Goal: Transaction & Acquisition: Download file/media

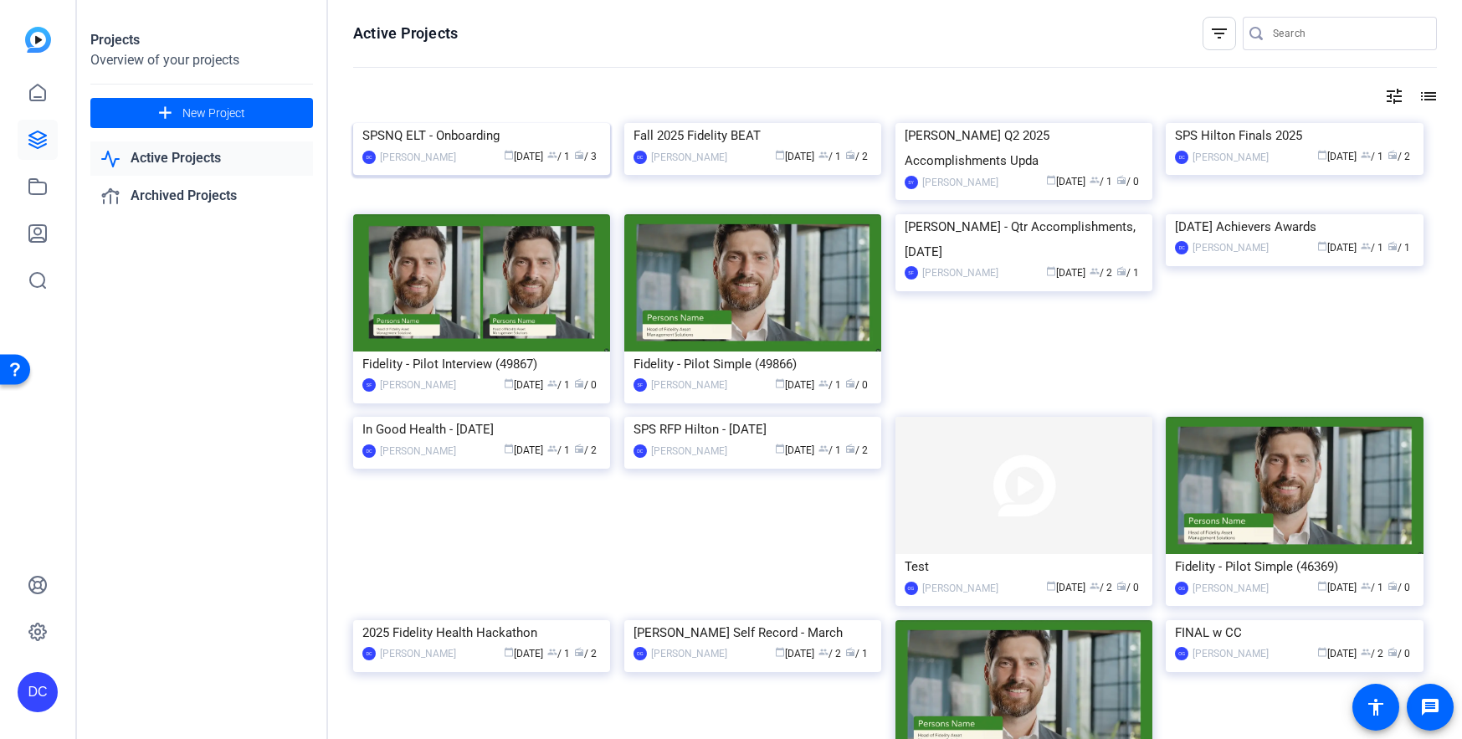
click at [458, 123] on img at bounding box center [481, 123] width 257 height 0
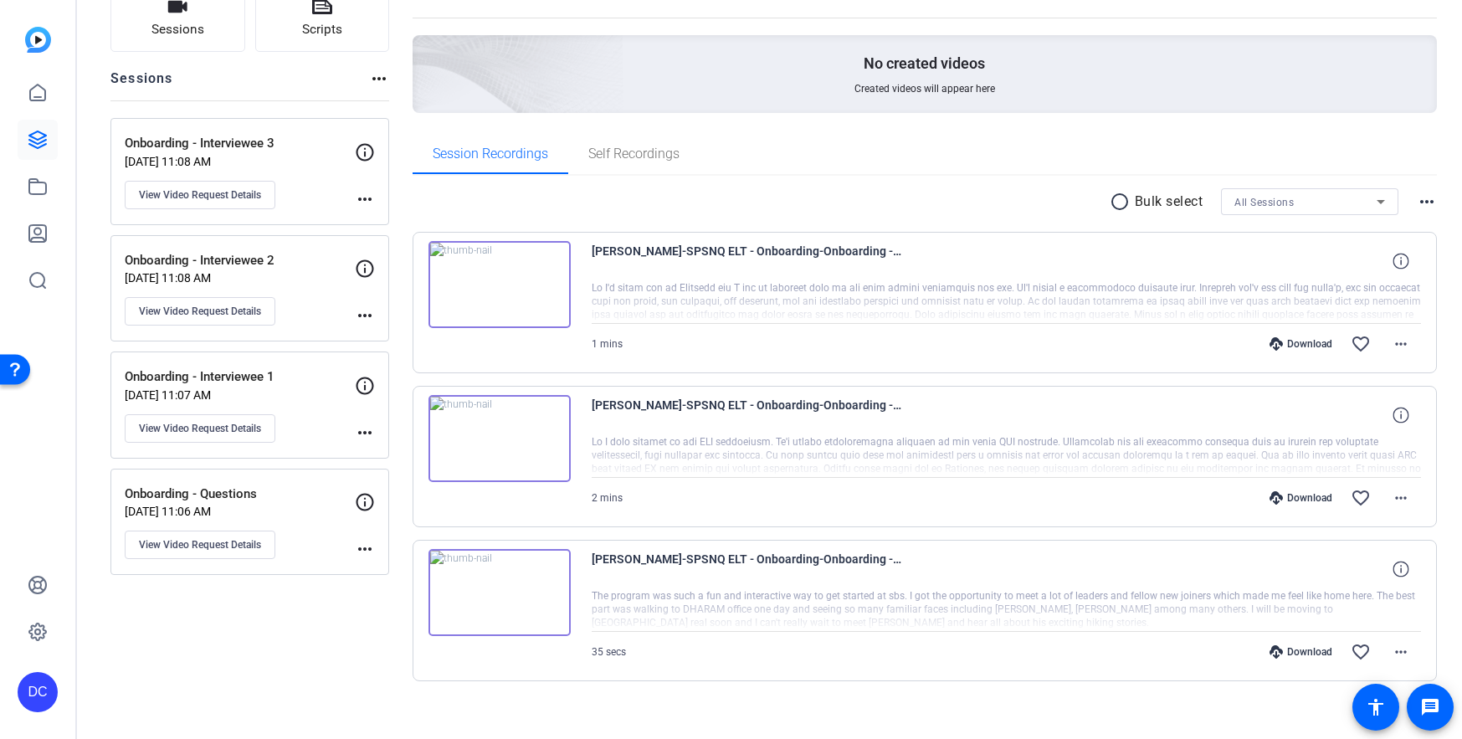
scroll to position [153, 0]
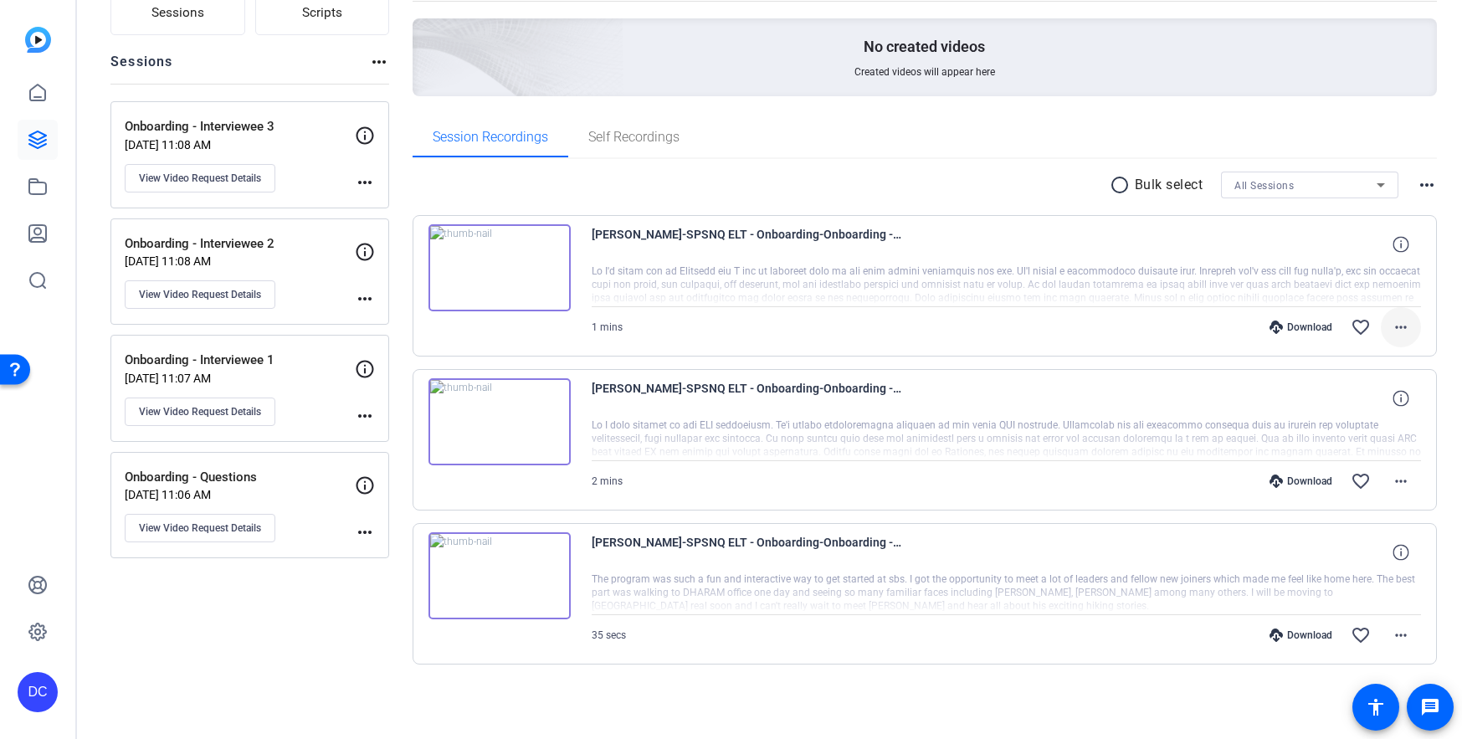
click at [1381, 326] on span at bounding box center [1401, 327] width 40 height 40
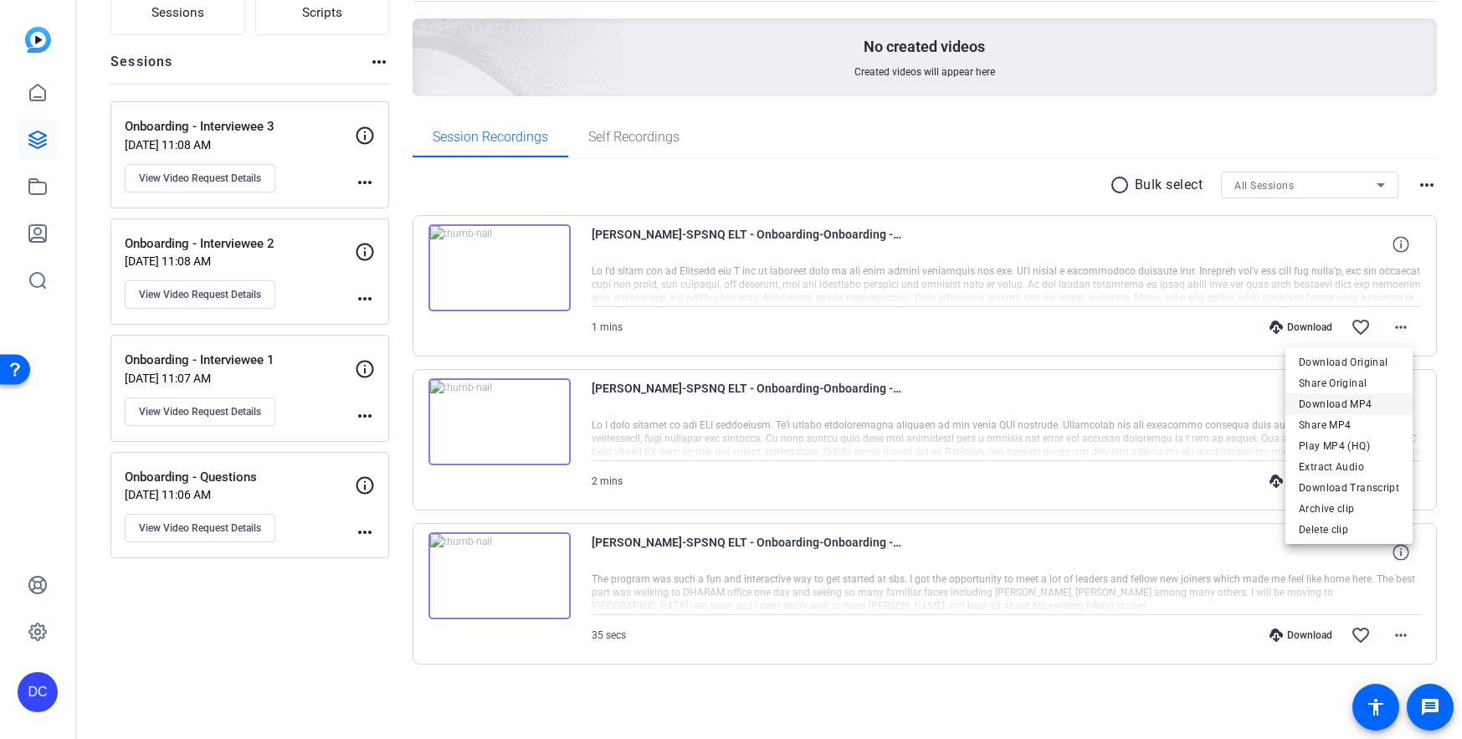
click at [1368, 397] on span "Download MP4" at bounding box center [1349, 404] width 100 height 20
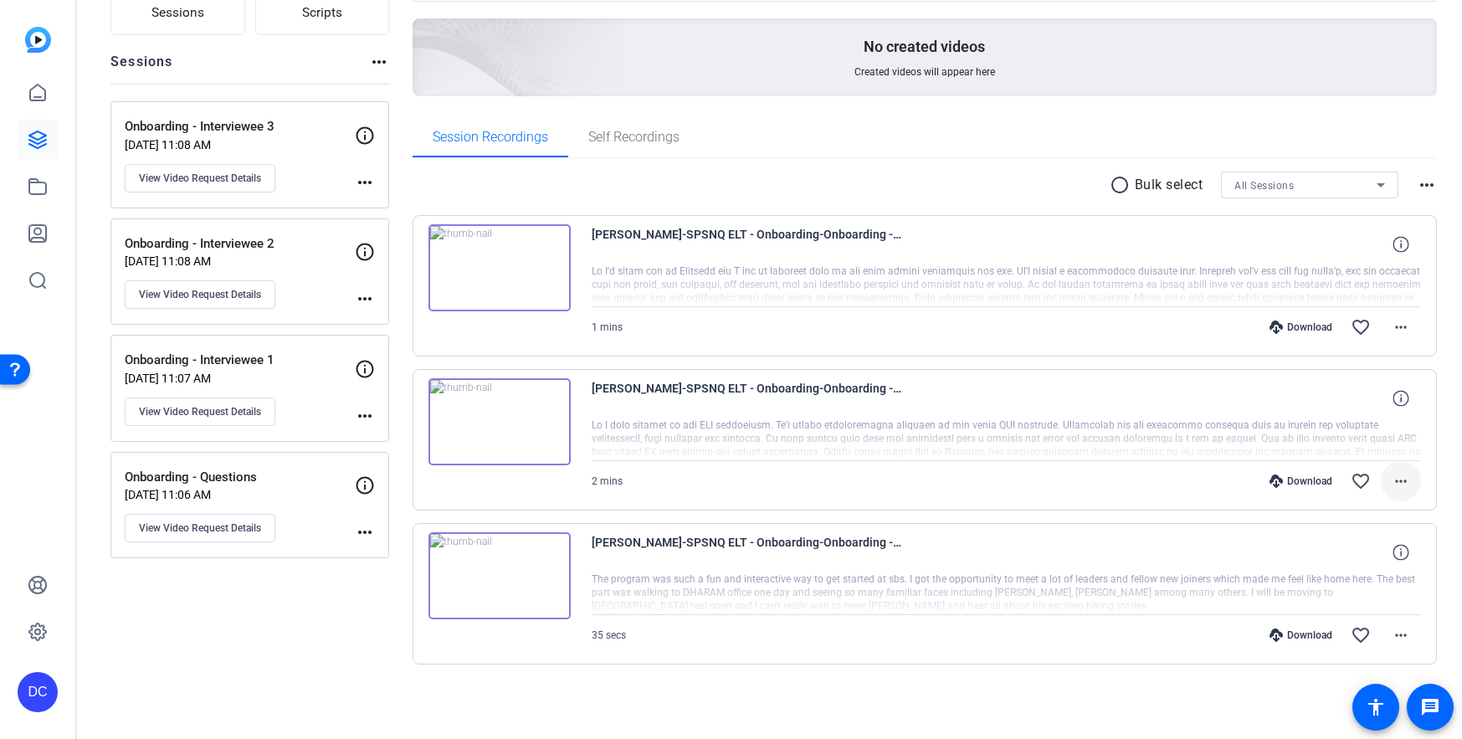
click at [1394, 478] on mat-icon "more_horiz" at bounding box center [1401, 481] width 20 height 20
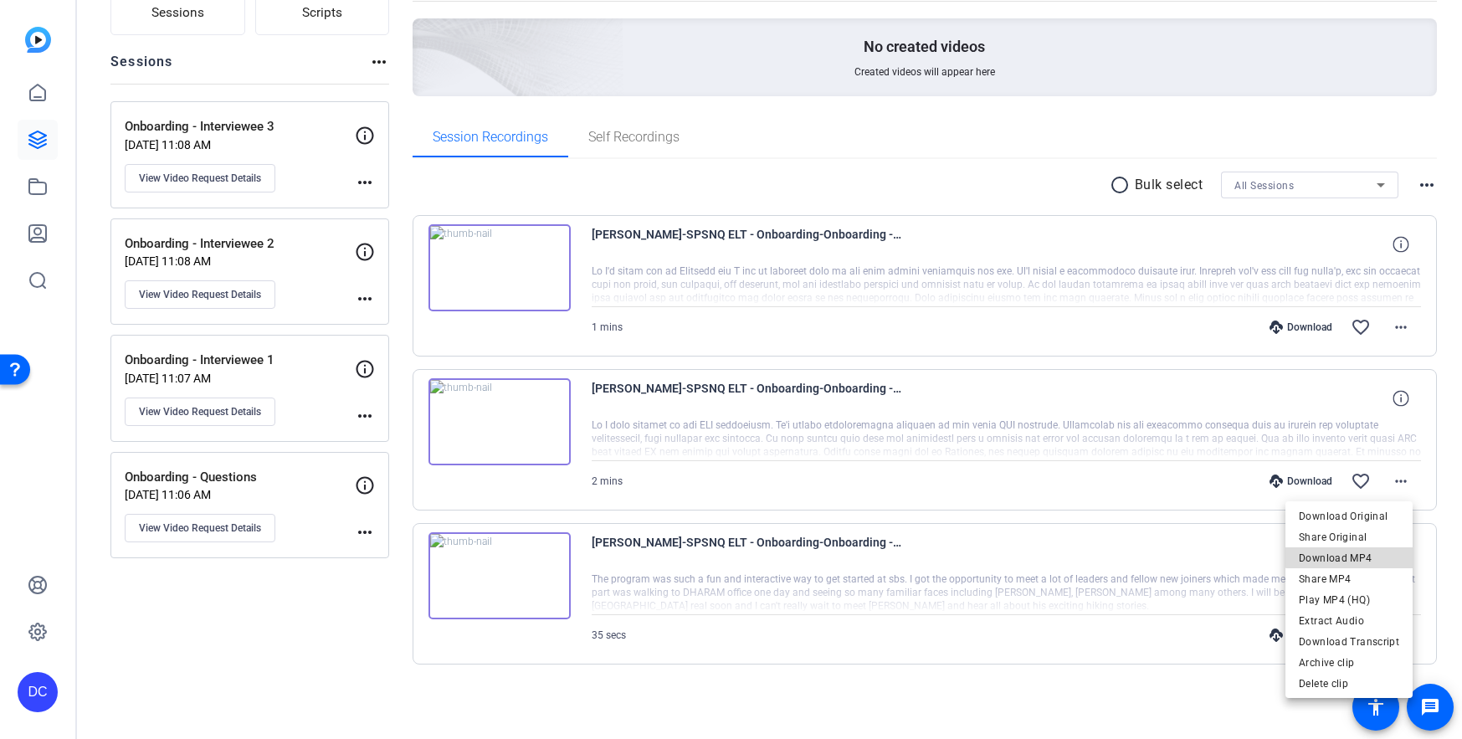
click at [1358, 551] on span "Download MP4" at bounding box center [1349, 558] width 100 height 20
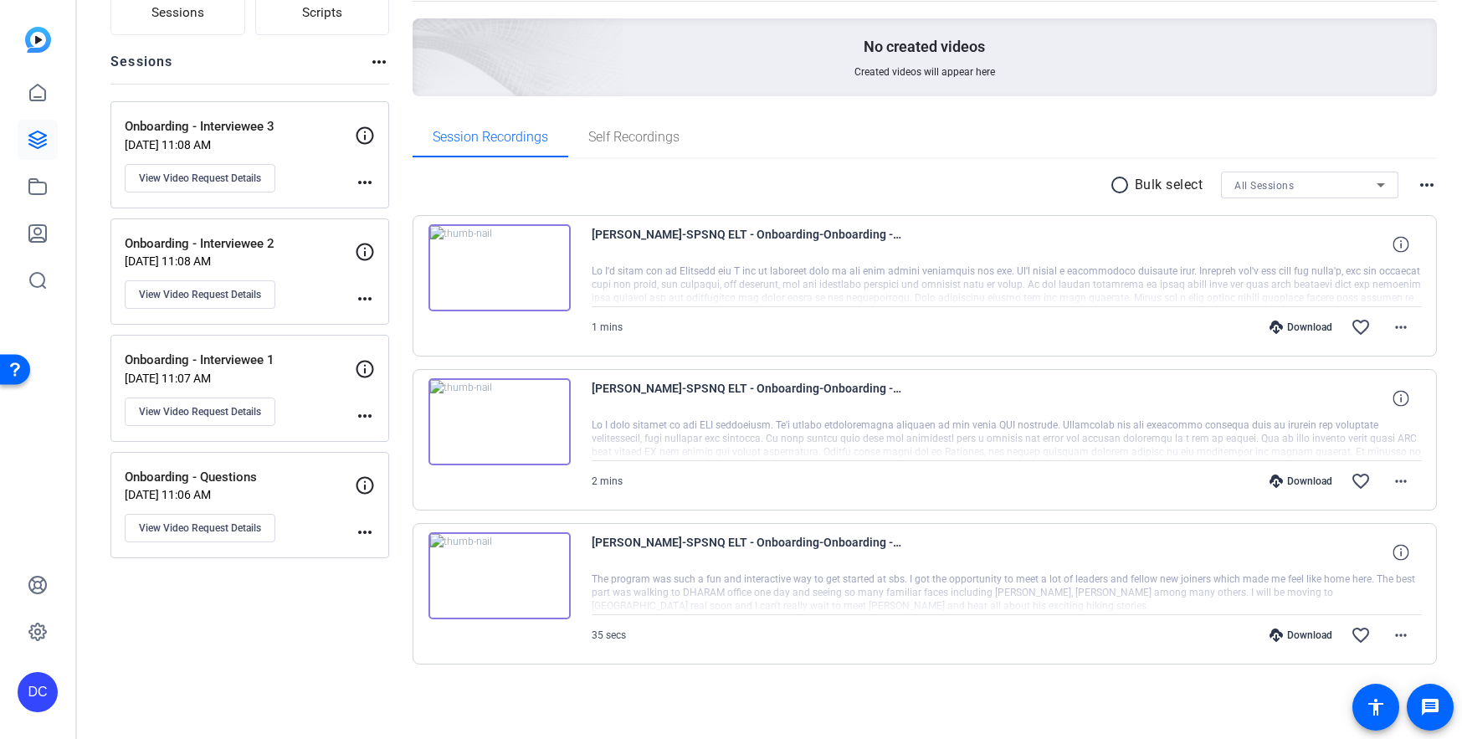
click at [1422, 114] on openreel-project-creator-list "Created videos more_horiz No created videos Created videos will appear here" at bounding box center [925, 42] width 1025 height 149
